Goal: Task Accomplishment & Management: Complete application form

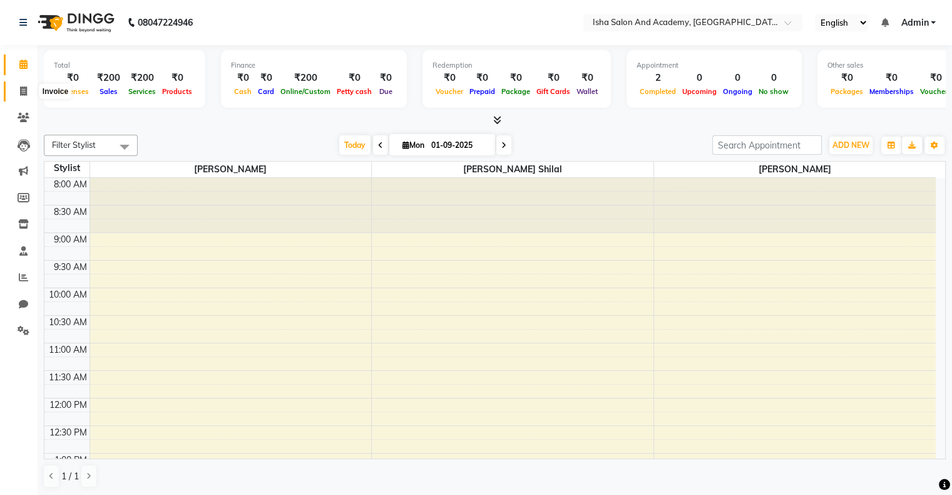
click at [18, 88] on span at bounding box center [24, 92] width 22 height 14
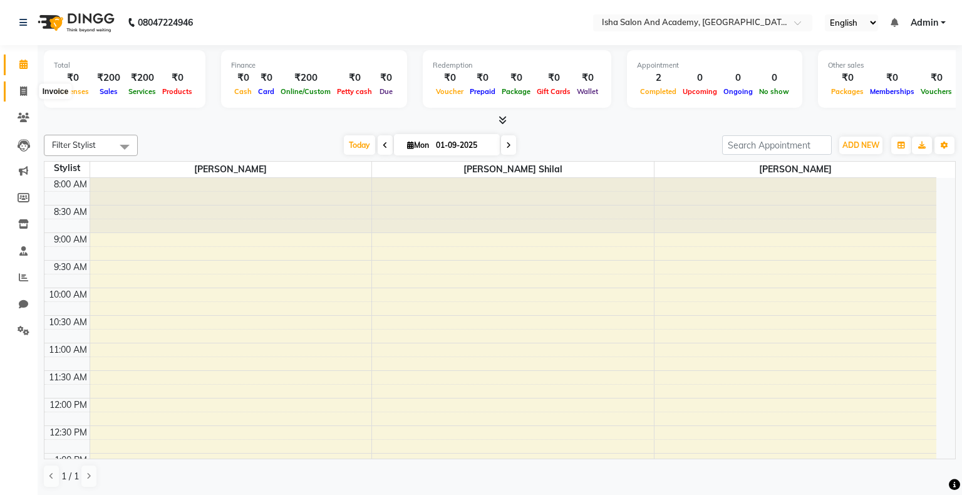
select select "service"
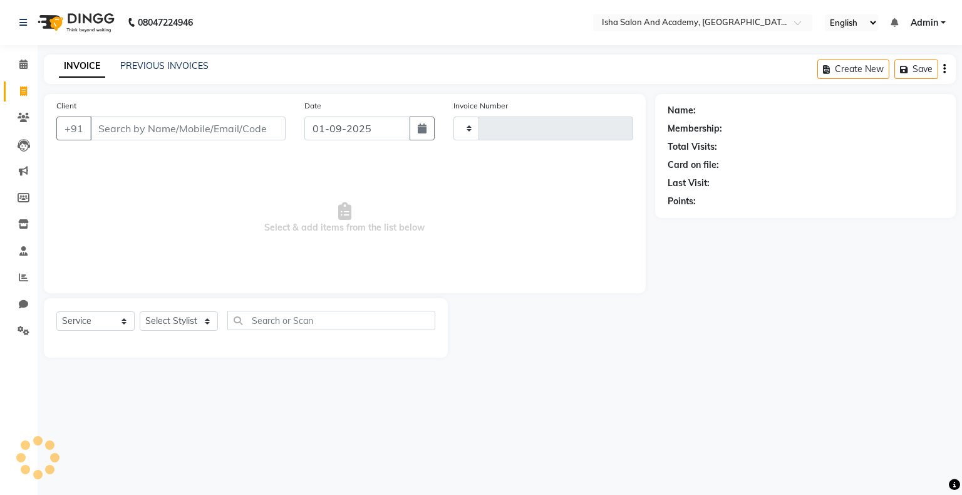
type input "0406"
select select "8203"
click at [180, 322] on select "Select Stylist [PERSON_NAME] [PERSON_NAME] [PERSON_NAME]" at bounding box center [179, 320] width 78 height 19
select select "77637"
click at [140, 312] on select "Select Stylist [PERSON_NAME] [PERSON_NAME] [PERSON_NAME]" at bounding box center [179, 320] width 78 height 19
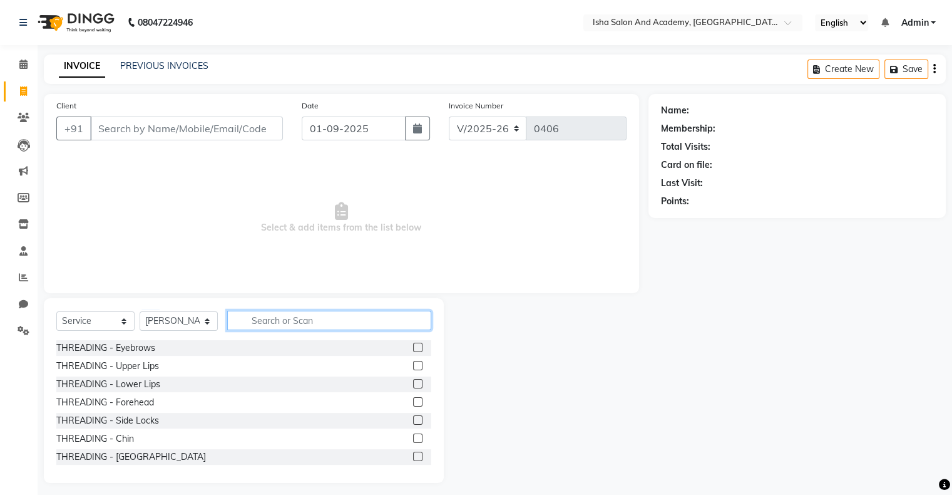
click at [276, 316] on input "text" at bounding box center [329, 320] width 204 height 19
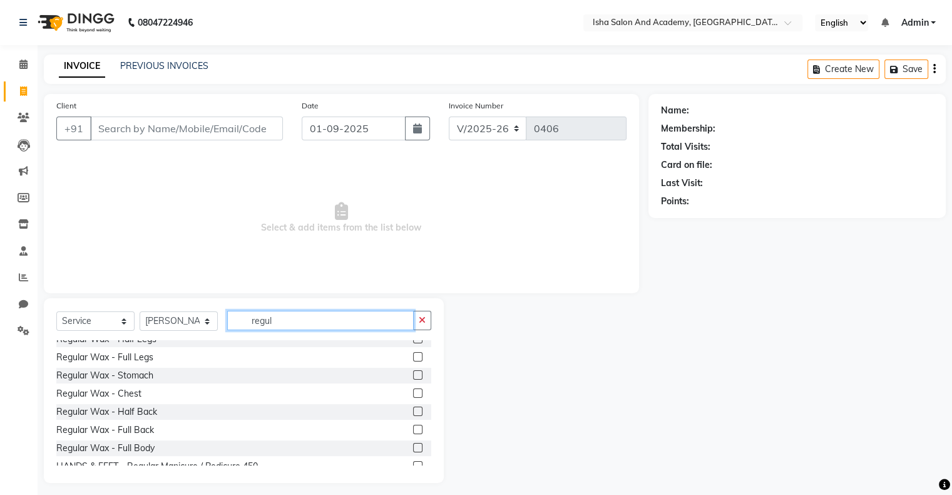
scroll to position [188, 0]
type input "regul"
click at [420, 324] on icon "button" at bounding box center [422, 320] width 7 height 9
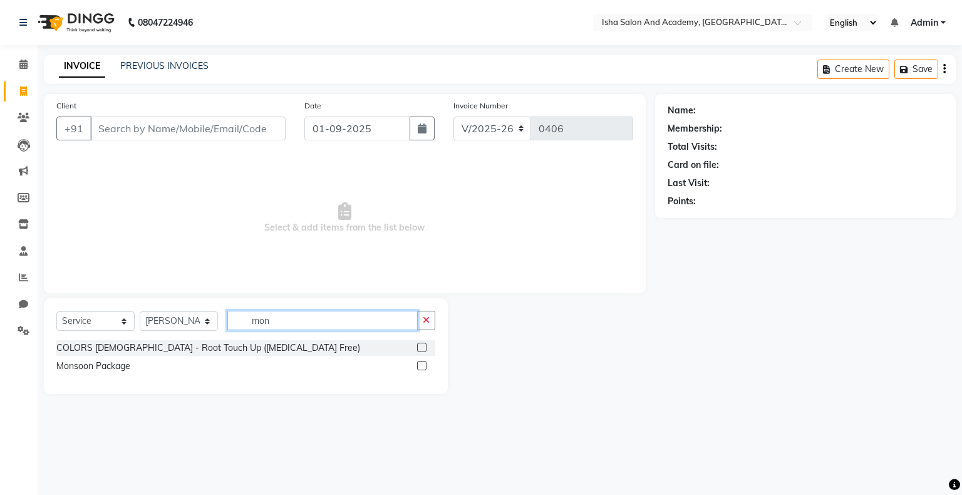
type input "mon"
click at [420, 368] on label at bounding box center [421, 365] width 9 height 9
click at [420, 368] on input "checkbox" at bounding box center [421, 366] width 8 height 8
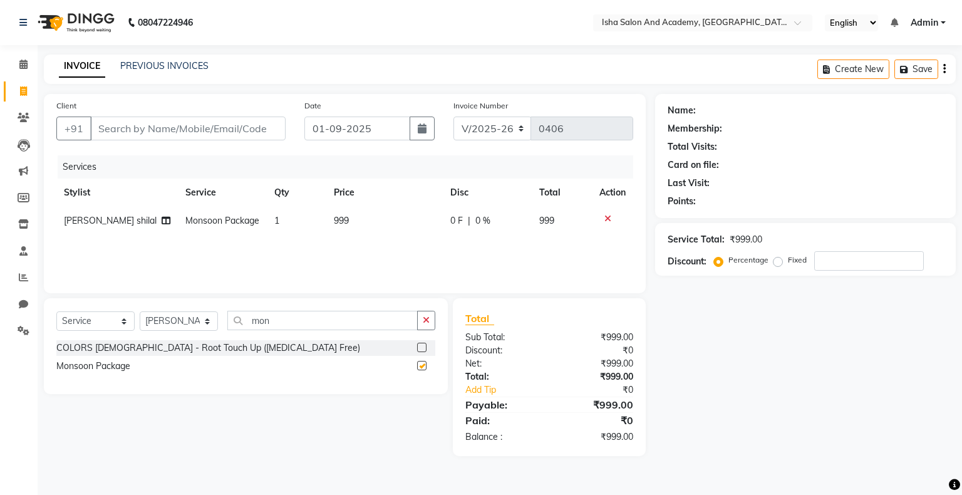
checkbox input "false"
click at [419, 322] on button "button" at bounding box center [426, 320] width 18 height 19
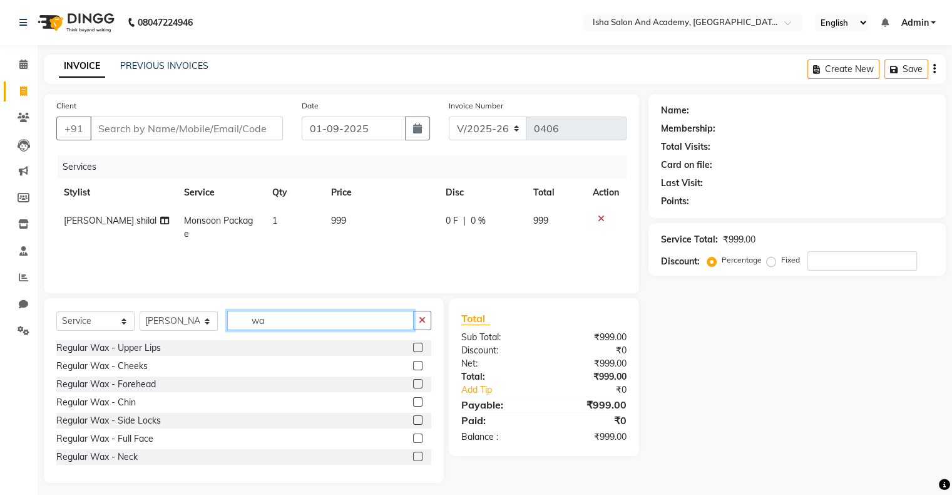
type input "w"
type input "br"
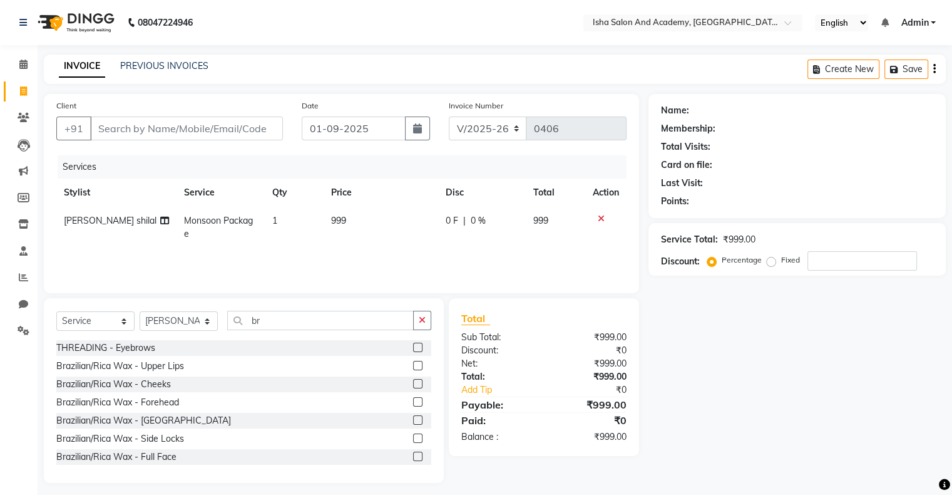
drag, startPoint x: 384, startPoint y: 381, endPoint x: 352, endPoint y: 347, distance: 47.0
click at [352, 347] on div "THREADING - Eyebrows" at bounding box center [243, 348] width 375 height 16
click at [413, 364] on label at bounding box center [417, 365] width 9 height 9
click at [413, 364] on input "checkbox" at bounding box center [417, 366] width 8 height 8
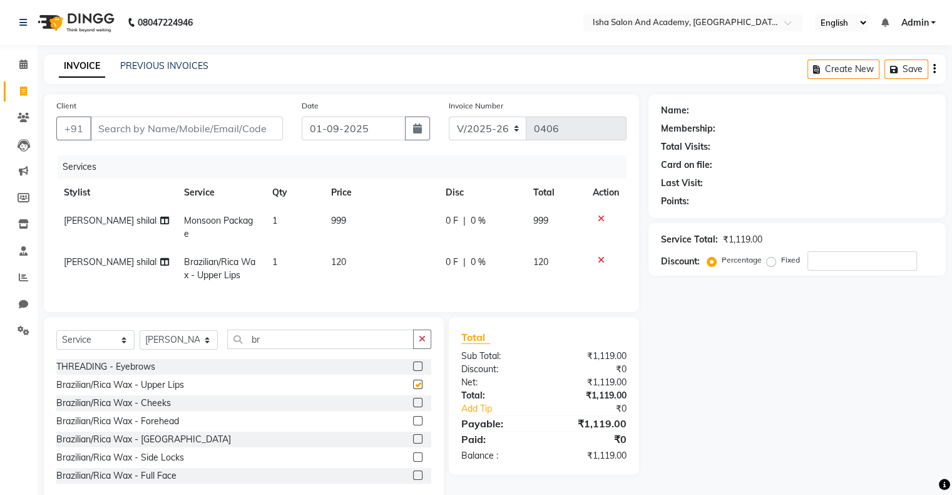
checkbox input "false"
click at [413, 462] on label at bounding box center [417, 456] width 9 height 9
click at [413, 462] on input "checkbox" at bounding box center [417, 457] width 8 height 8
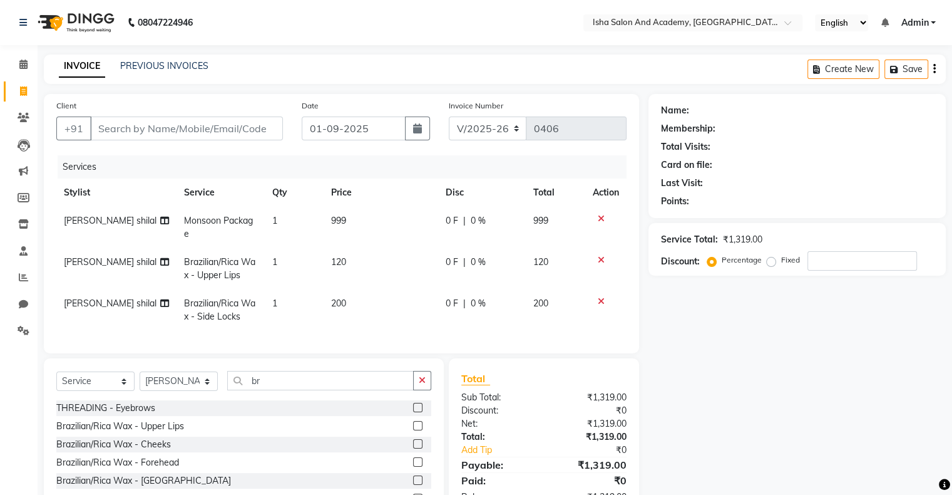
checkbox input "false"
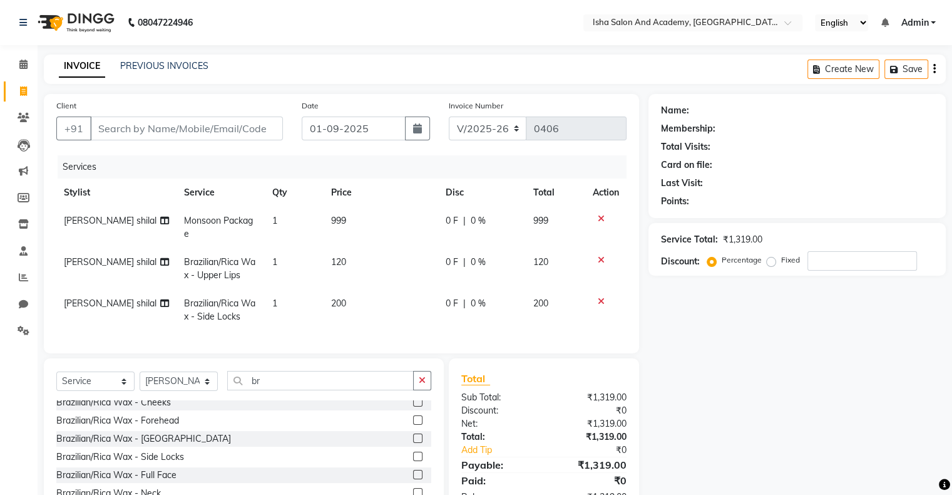
click at [413, 443] on label at bounding box center [417, 437] width 9 height 9
click at [413, 443] on input "checkbox" at bounding box center [417, 439] width 8 height 8
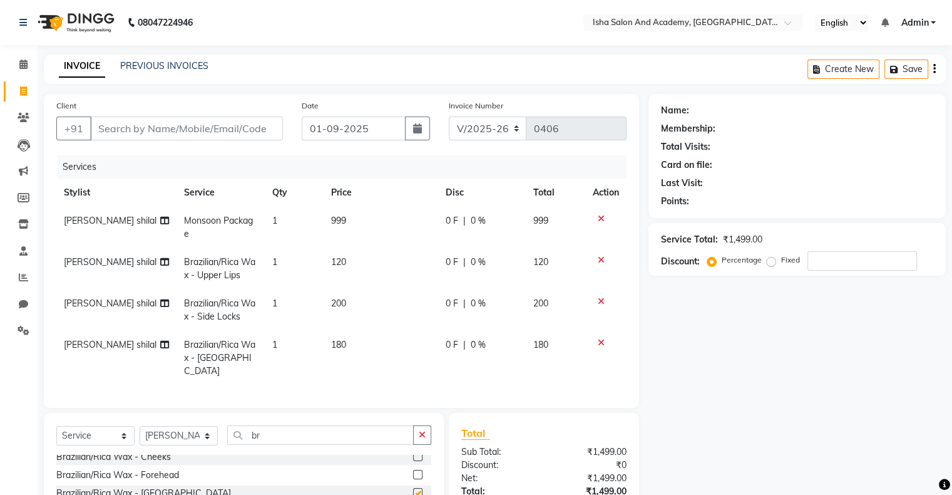
checkbox input "false"
click at [807, 420] on div "Name: Membership: Total Visits: Card on file: Last Visit: Points: Service Total…" at bounding box center [802, 345] width 307 height 503
click at [182, 128] on input "Client" at bounding box center [186, 128] width 193 height 24
click at [422, 433] on icon "button" at bounding box center [422, 434] width 7 height 9
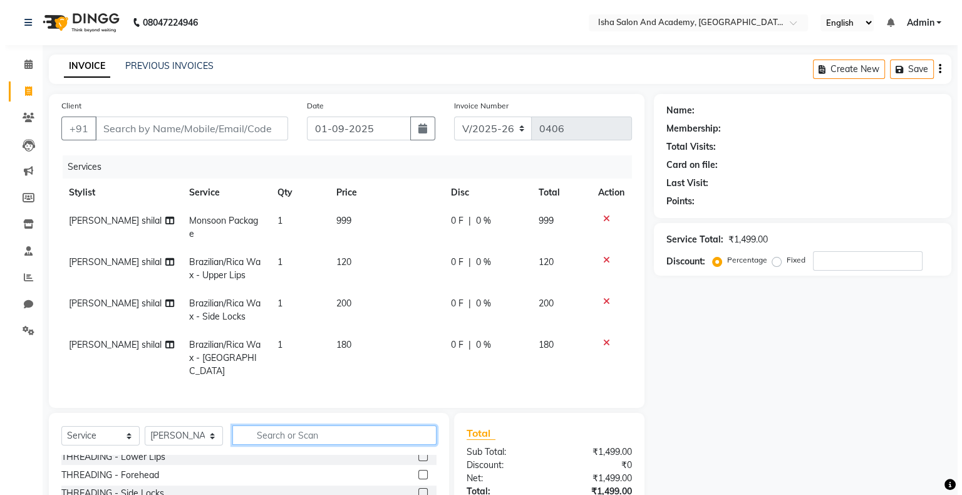
scroll to position [514, 0]
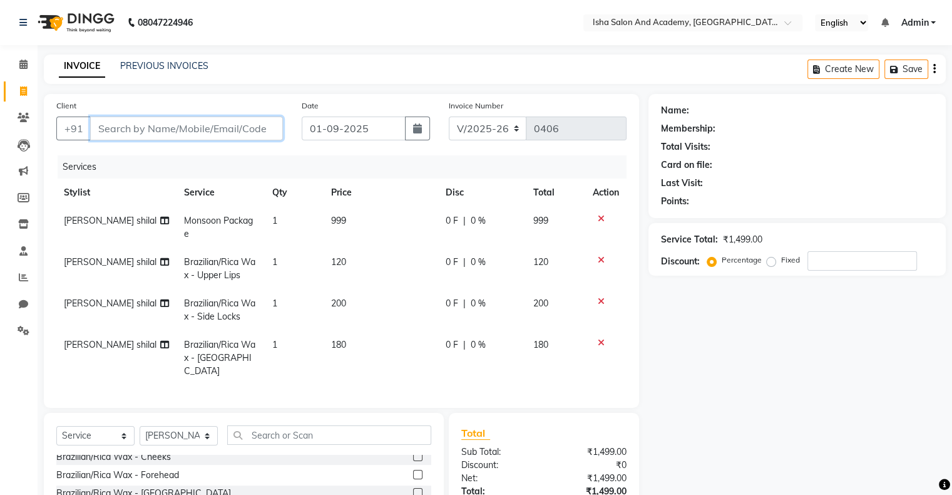
click at [155, 129] on input "Client" at bounding box center [186, 128] width 193 height 24
type input "8"
type input "0"
type input "8887566337"
click at [255, 133] on span "Add Client" at bounding box center [250, 128] width 49 height 13
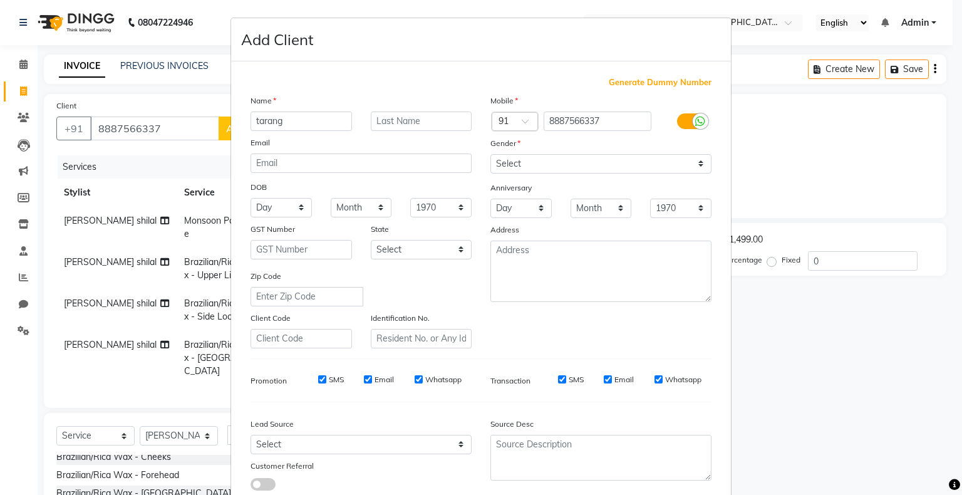
type input "tarang"
click at [552, 160] on select "Select [DEMOGRAPHIC_DATA] [DEMOGRAPHIC_DATA] Other Prefer Not To Say" at bounding box center [600, 163] width 221 height 19
select select "[DEMOGRAPHIC_DATA]"
click at [490, 155] on select "Select [DEMOGRAPHIC_DATA] [DEMOGRAPHIC_DATA] Other Prefer Not To Say" at bounding box center [600, 163] width 221 height 19
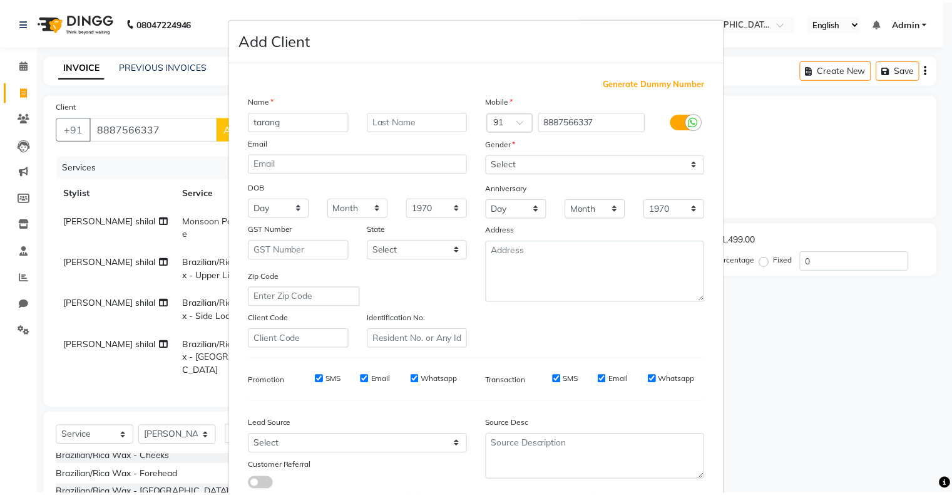
scroll to position [89, 0]
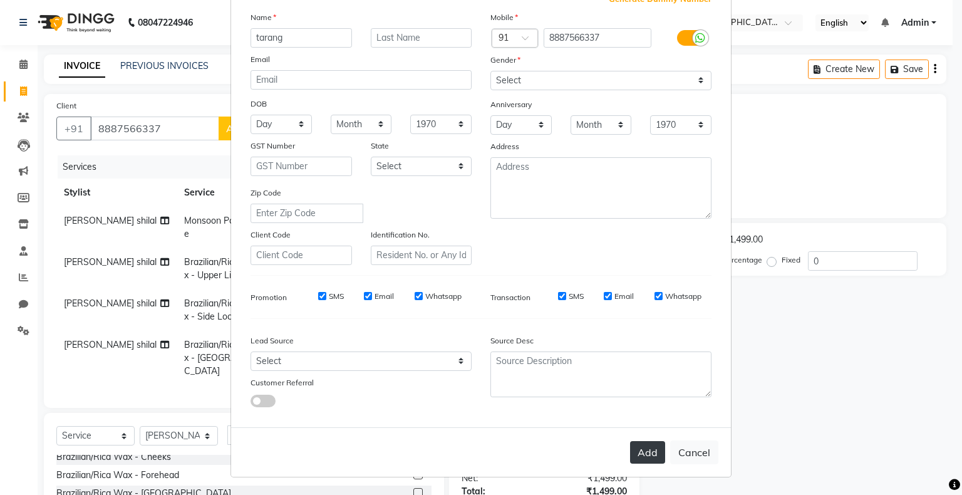
click at [650, 457] on button "Add" at bounding box center [647, 452] width 35 height 23
select select
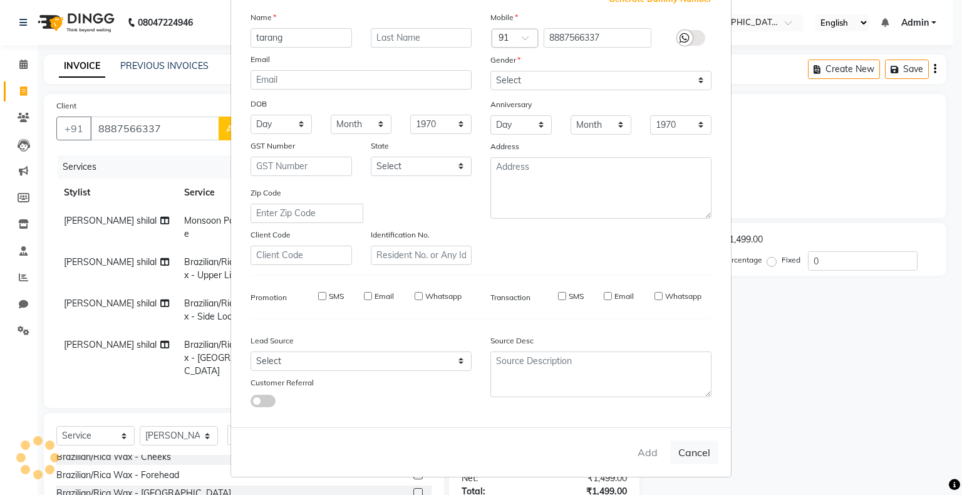
select select
checkbox input "false"
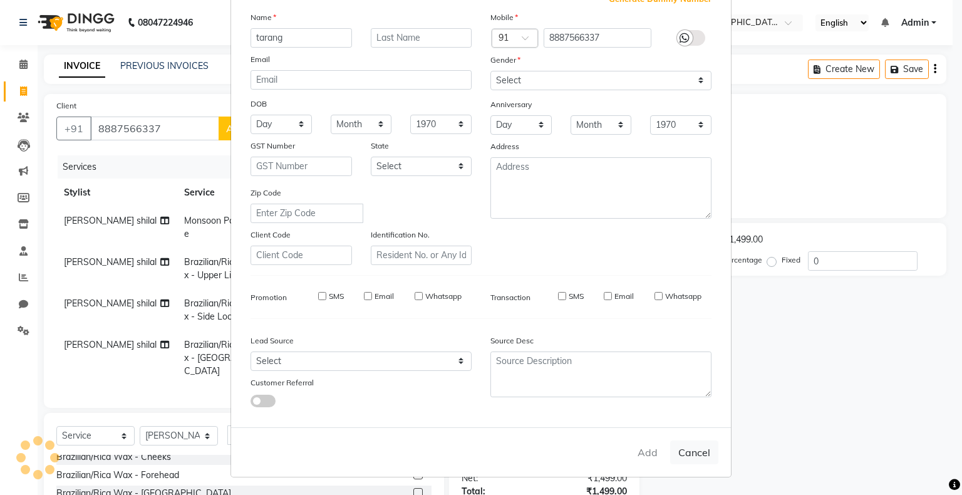
checkbox input "false"
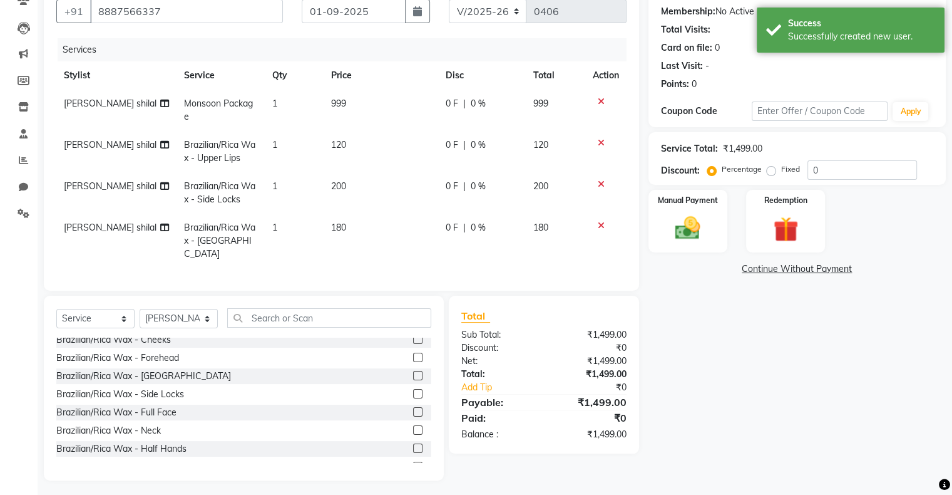
scroll to position [118, 0]
click at [706, 209] on div "Manual Payment" at bounding box center [688, 220] width 82 height 64
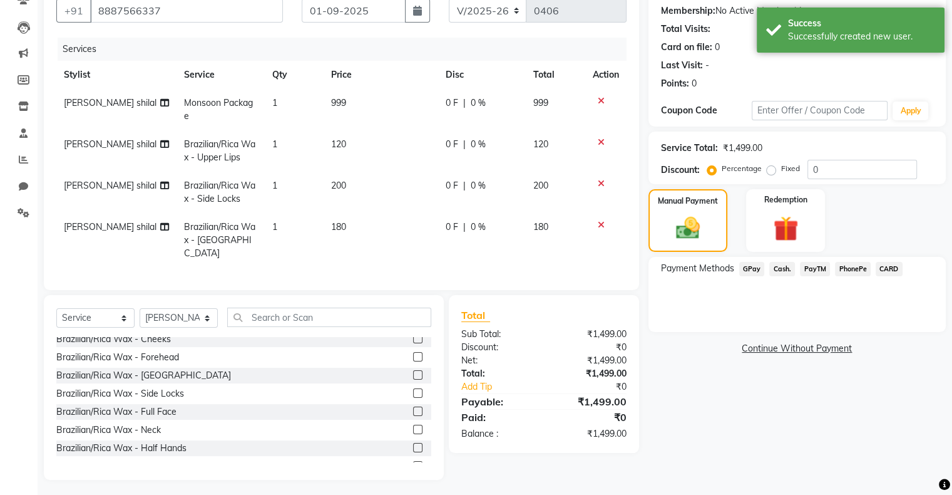
click at [814, 268] on span "PayTM" at bounding box center [815, 269] width 30 height 14
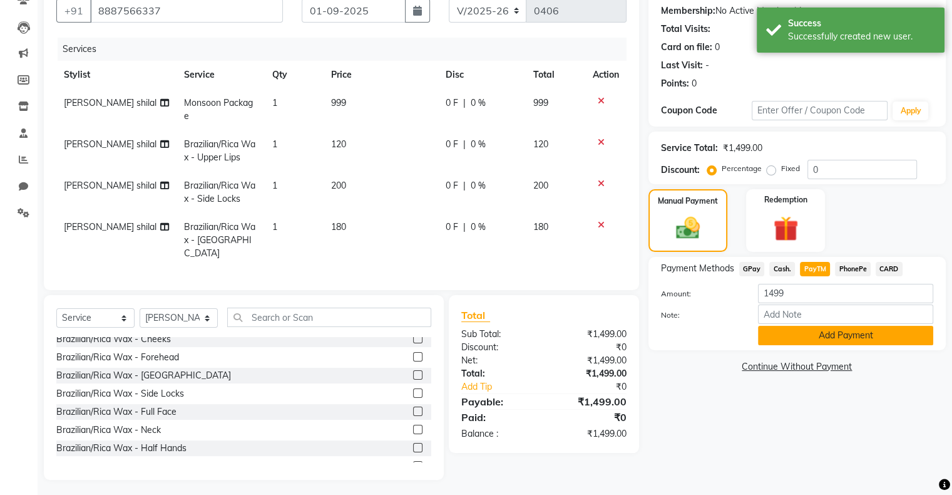
click at [792, 337] on button "Add Payment" at bounding box center [845, 335] width 175 height 19
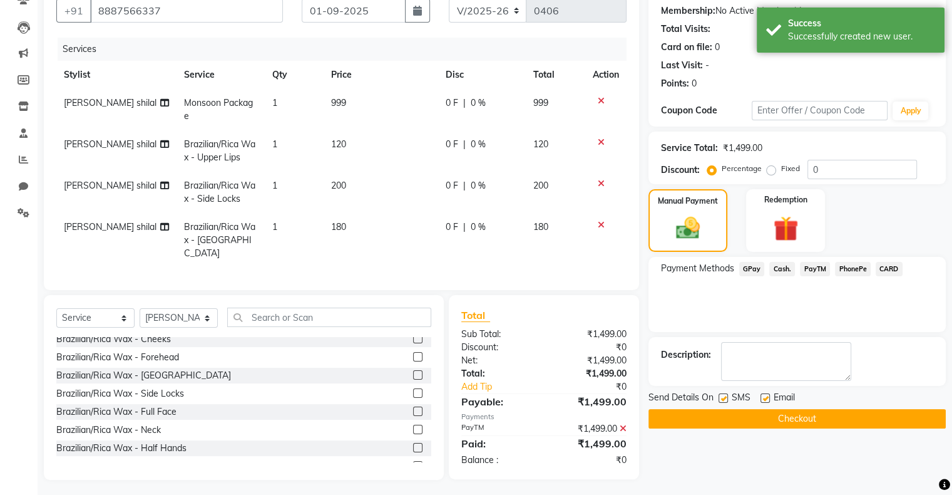
click at [836, 420] on button "Checkout" at bounding box center [797, 418] width 297 height 19
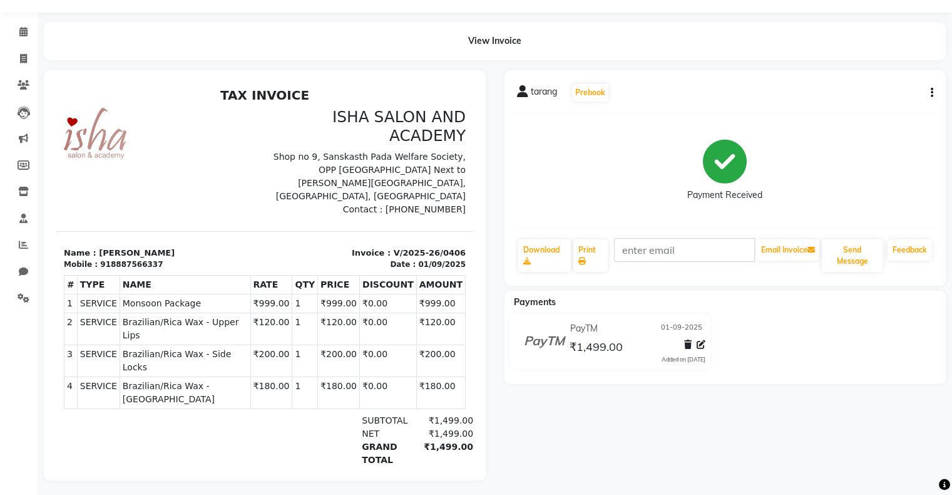
scroll to position [45, 0]
